Goal: Find specific page/section: Find specific page/section

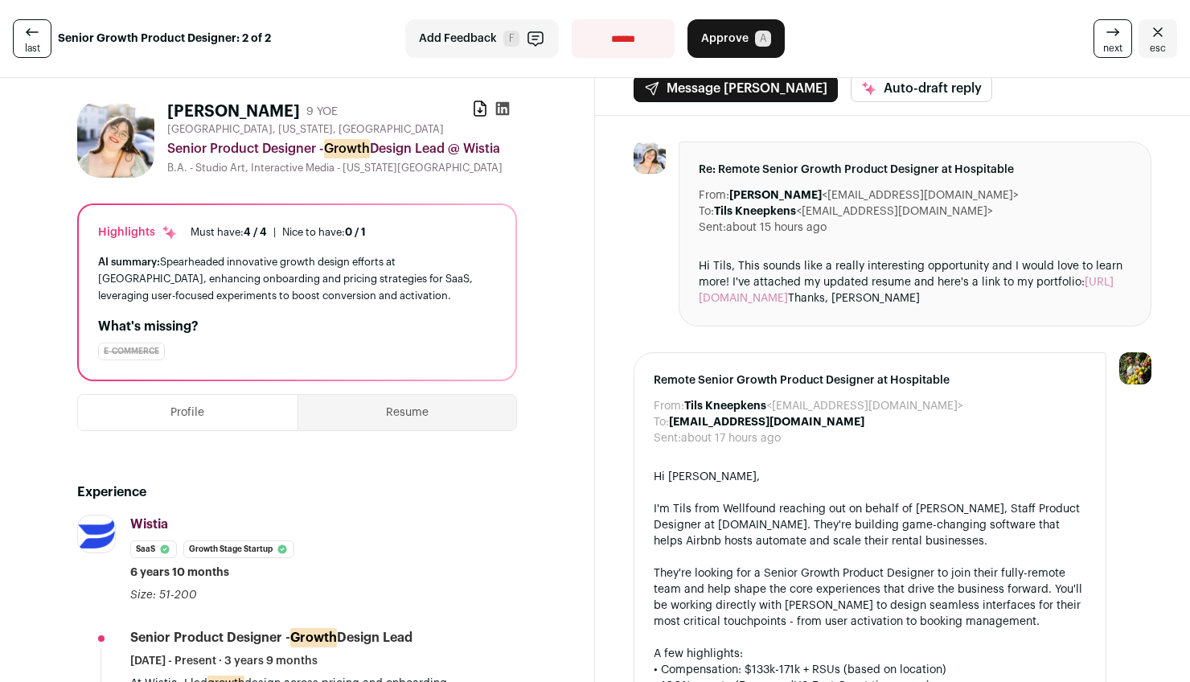
scroll to position [22, 0]
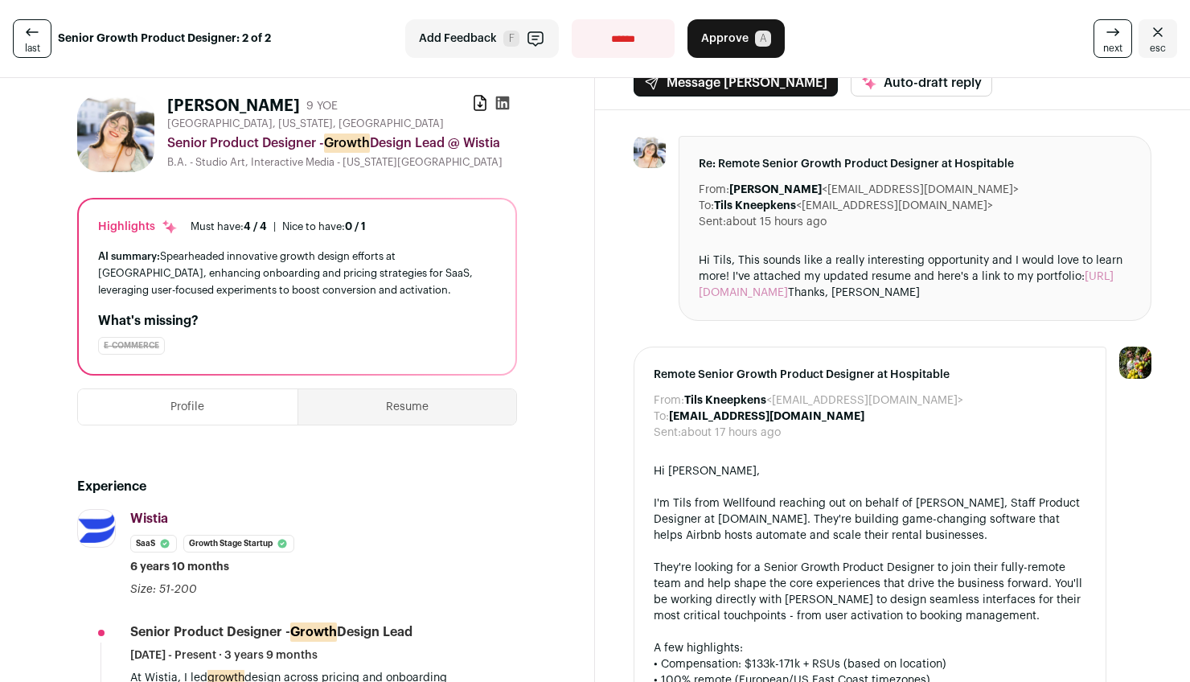
click at [795, 288] on link "[URL][DOMAIN_NAME]" at bounding box center [906, 284] width 415 height 27
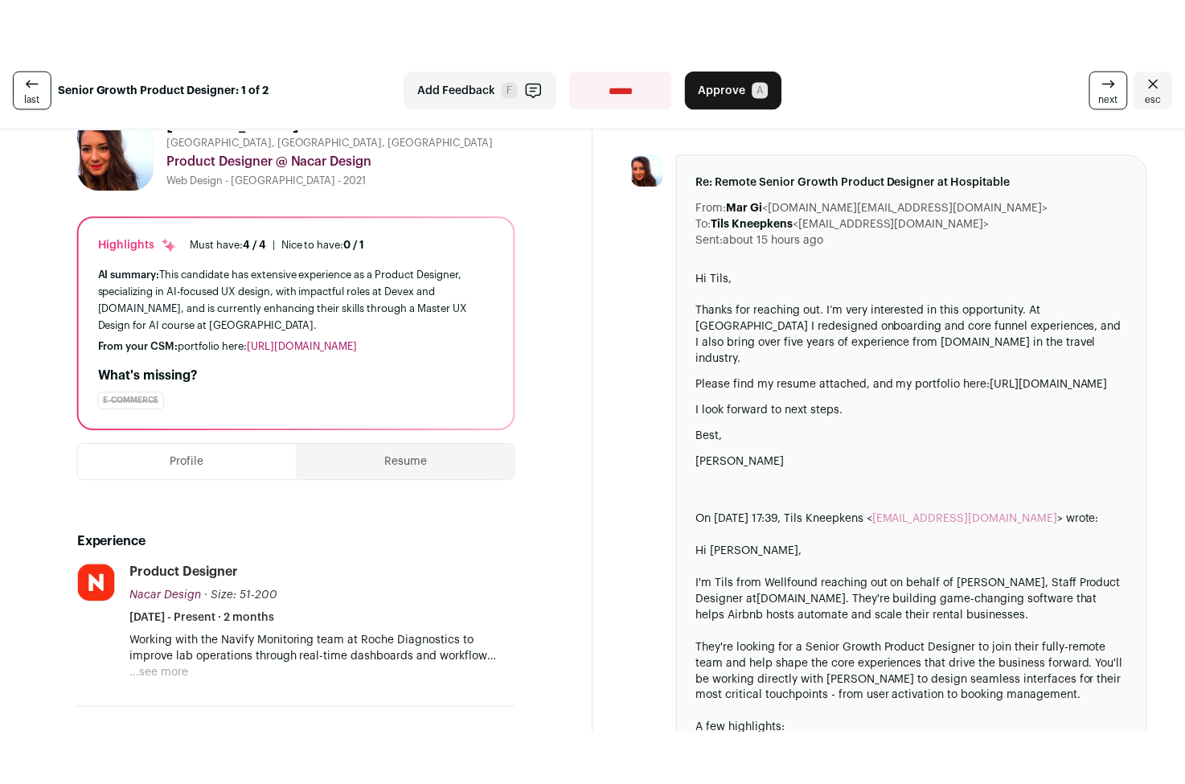
scroll to position [107, 0]
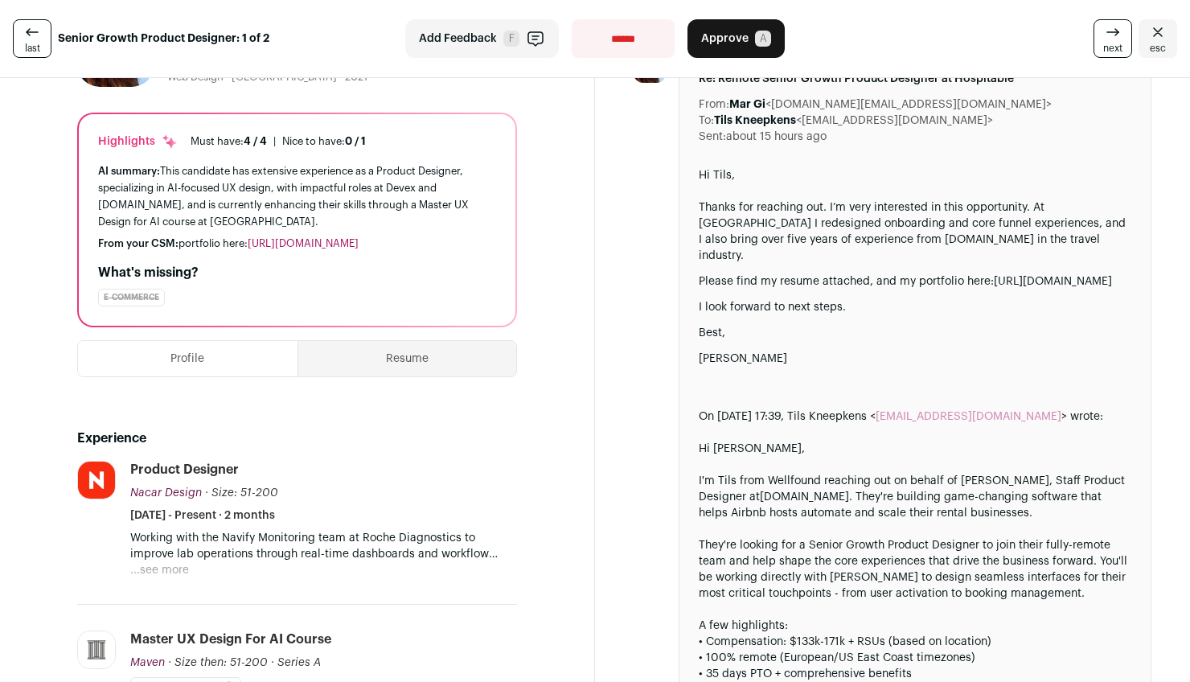
drag, startPoint x: 737, startPoint y: 280, endPoint x: 680, endPoint y: 277, distance: 57.2
click at [680, 277] on div "Re: Remote Senior Growth Product Designer at Hospitable From: Mar Gi <[DOMAIN_N…" at bounding box center [915, 441] width 473 height 780
copy link "[URL][DOMAIN_NAME]"
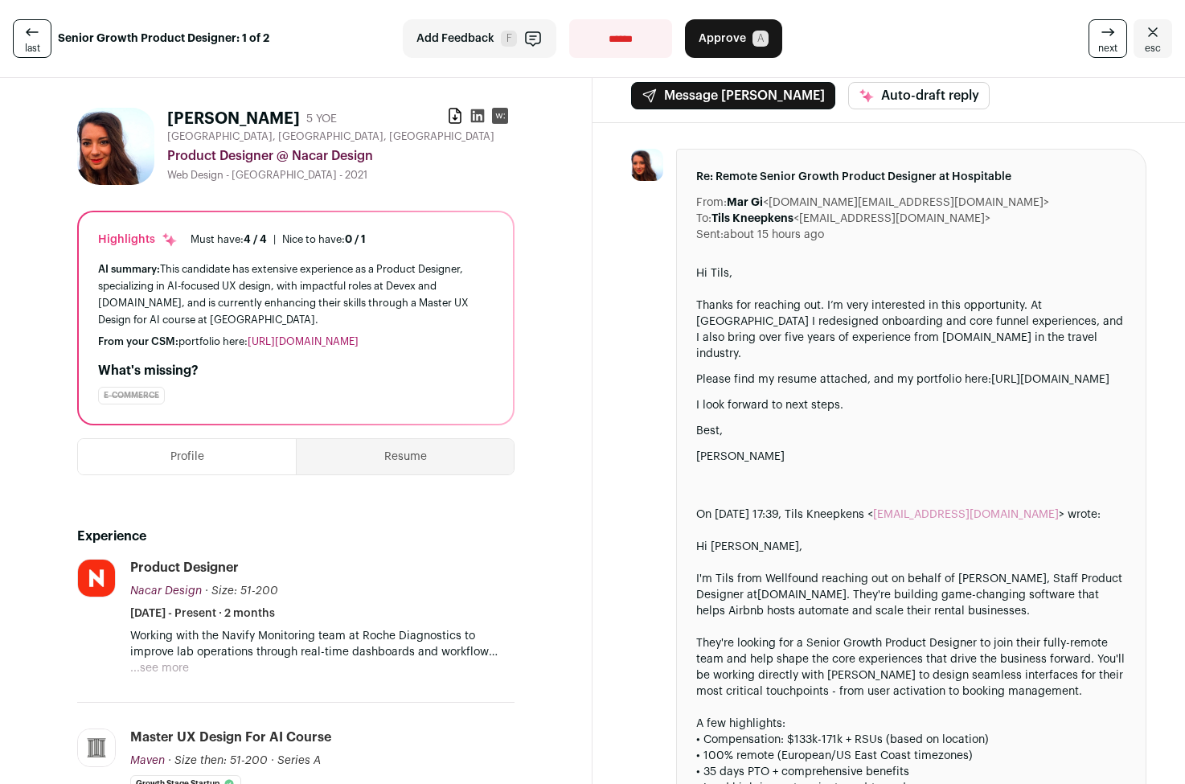
scroll to position [0, 0]
